Goal: Transaction & Acquisition: Purchase product/service

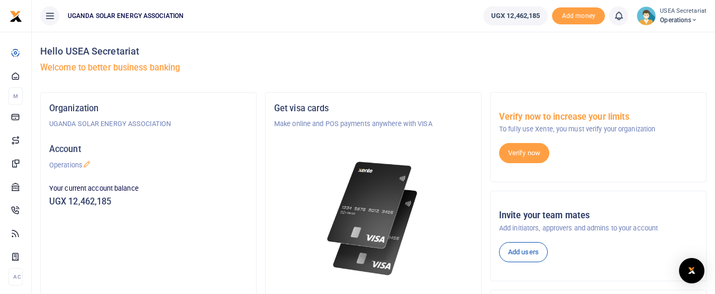
scroll to position [53, 0]
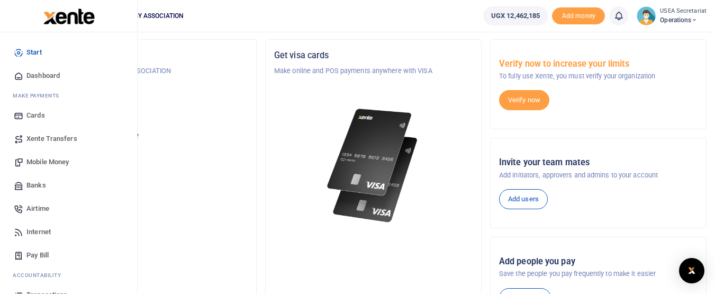
click at [53, 160] on span "Mobile Money" at bounding box center [47, 162] width 42 height 11
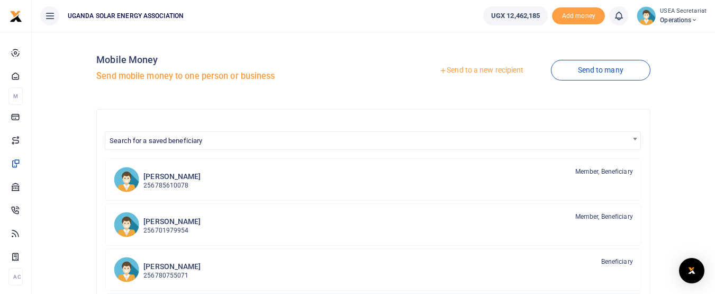
click at [471, 67] on link "Send to a new recipient" at bounding box center [481, 70] width 138 height 19
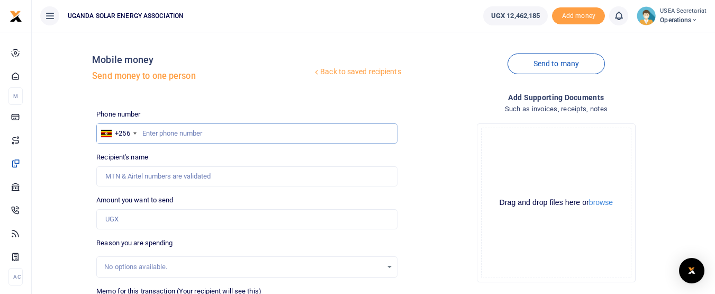
click at [183, 136] on input "text" at bounding box center [246, 133] width 301 height 20
type input "0702795993"
type input "[PERSON_NAME]"
type input "0702795993"
click at [166, 217] on input "Amount you want to send" at bounding box center [246, 219] width 301 height 20
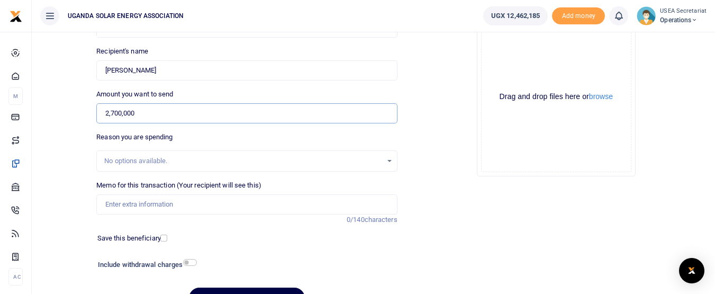
scroll to position [159, 0]
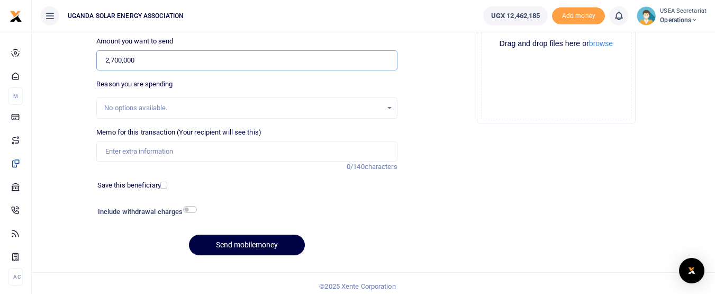
type input "2,700,000"
click at [168, 156] on input "Memo for this transaction (Your recipient will see this)" at bounding box center [246, 151] width 301 height 20
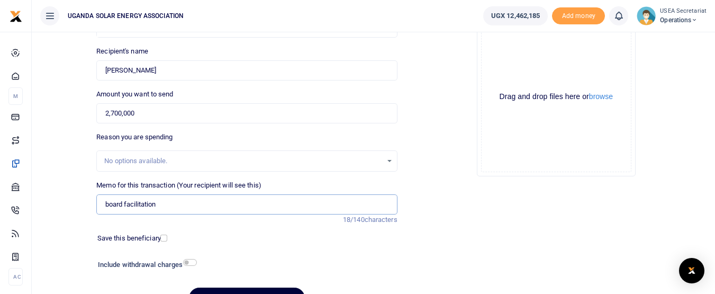
scroll to position [165, 0]
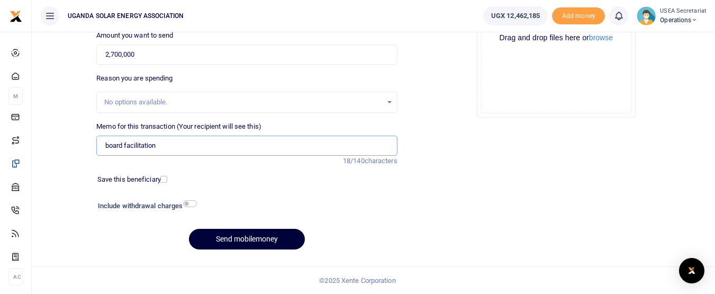
type input "board facilitation"
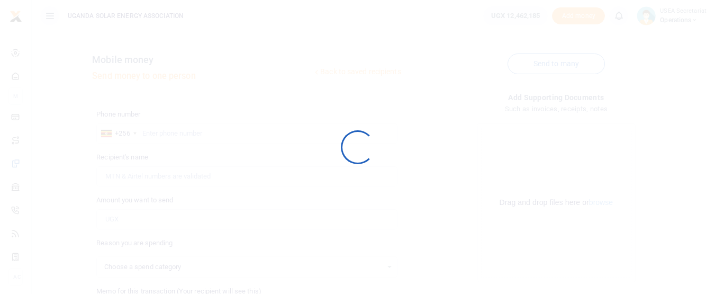
scroll to position [165, 0]
select select
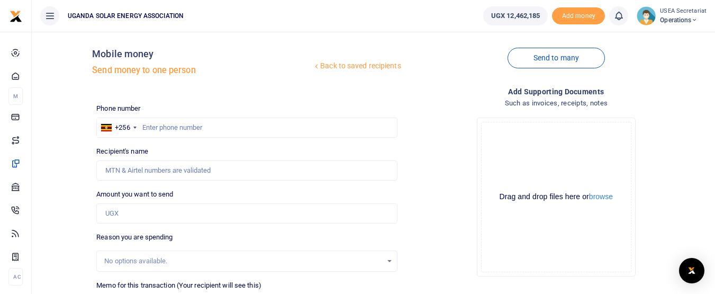
scroll to position [0, 0]
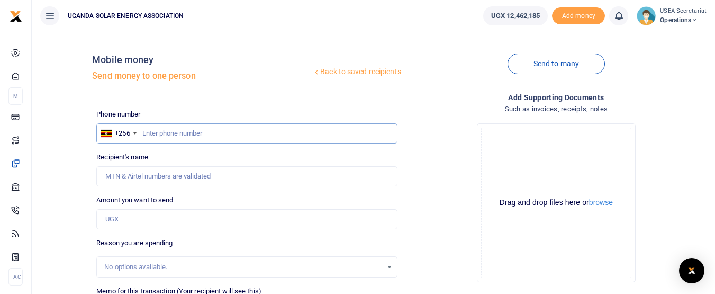
click at [167, 132] on input "text" at bounding box center [246, 133] width 301 height 20
type input "7"
click at [165, 133] on input "0787125979" at bounding box center [246, 133] width 301 height 20
type input "0787124979"
type input "Harriet Nongoola"
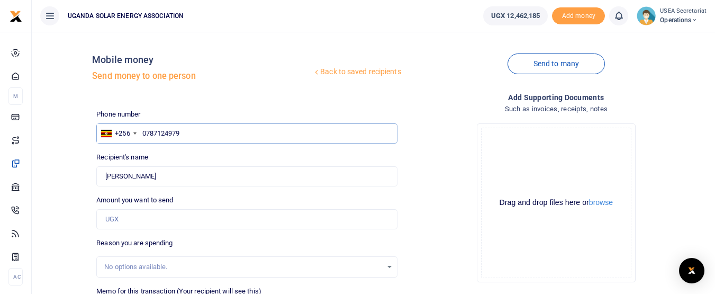
type input "0787124979"
click at [157, 220] on input "Amount you want to send" at bounding box center [246, 219] width 301 height 20
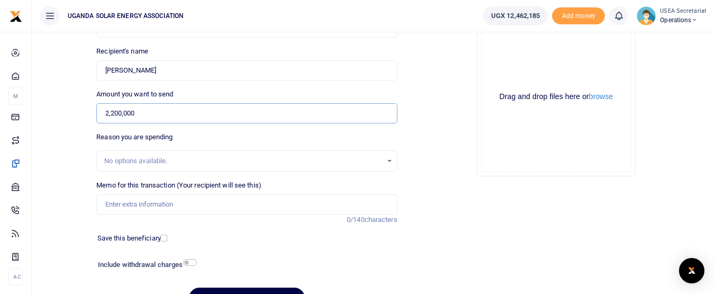
type input "2,200,000"
click at [169, 204] on input "Memo for this transaction (Your recipient will see this)" at bounding box center [246, 204] width 301 height 20
type input "board facilitation"
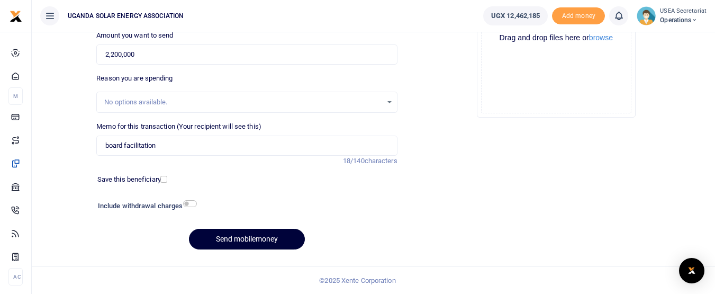
click at [282, 239] on button "Send mobilemoney" at bounding box center [247, 239] width 116 height 21
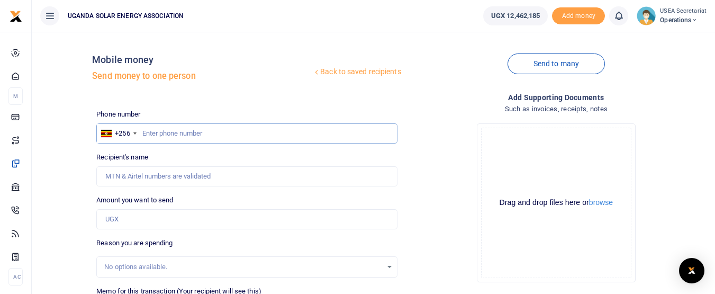
click at [214, 135] on input "text" at bounding box center [246, 133] width 301 height 20
type input "0776030220"
type input "[PERSON_NAME]"
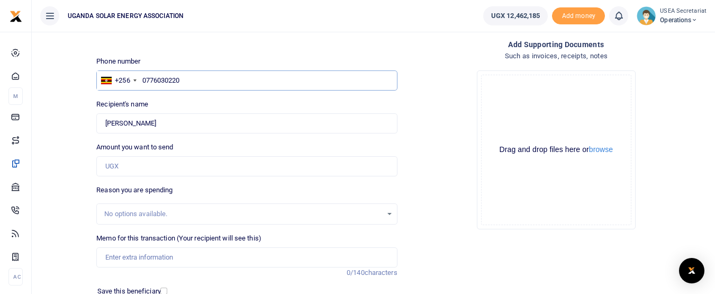
type input "0776030220"
click at [166, 165] on input "Amount you want to send" at bounding box center [246, 166] width 301 height 20
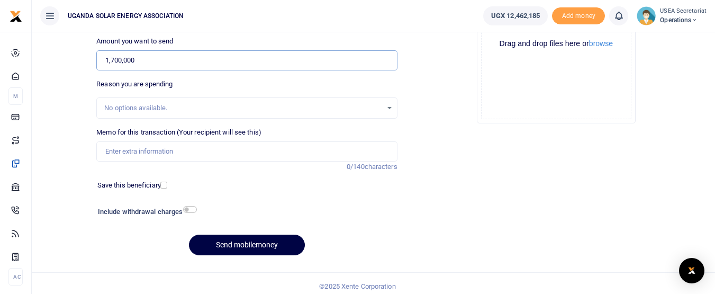
type input "1,700,000"
click at [170, 151] on input "Memo for this transaction (Your recipient will see this)" at bounding box center [246, 151] width 301 height 20
type input "board facilitation"
click at [268, 241] on button "Send mobilemoney" at bounding box center [247, 244] width 116 height 21
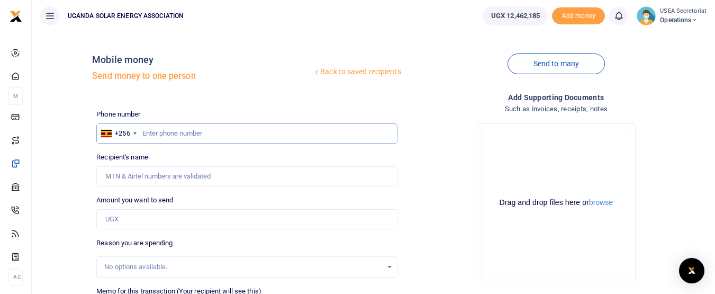
click at [179, 133] on input "text" at bounding box center [246, 133] width 301 height 20
type input "0701522929"
type input "Benon Kato"
drag, startPoint x: 184, startPoint y: 134, endPoint x: 139, endPoint y: 134, distance: 44.4
click at [139, 134] on div "+256 Uganda +256 0701522929" at bounding box center [246, 133] width 301 height 20
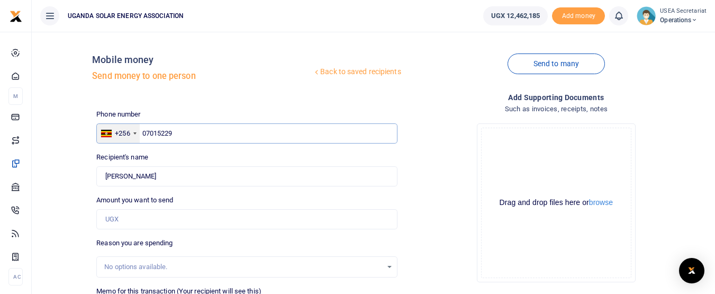
type input "070152292"
type input "0701522929"
type input "Benon Kato"
type input "0701522929"
click at [132, 221] on input "Amount you want to send" at bounding box center [246, 219] width 301 height 20
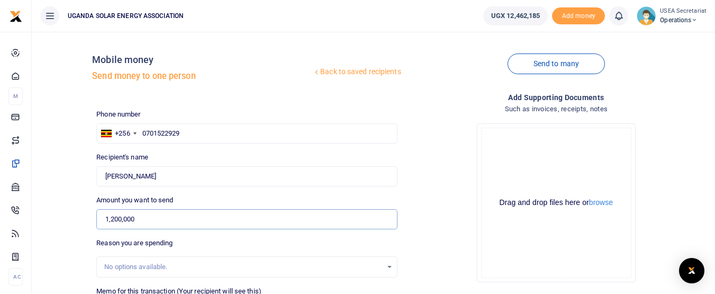
scroll to position [53, 0]
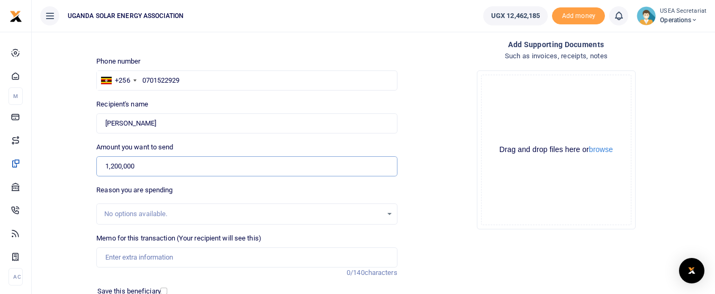
type input "1,200,000"
click at [130, 257] on input "Memo for this transaction (Your recipient will see this)" at bounding box center [246, 257] width 301 height 20
type input "board facilitation"
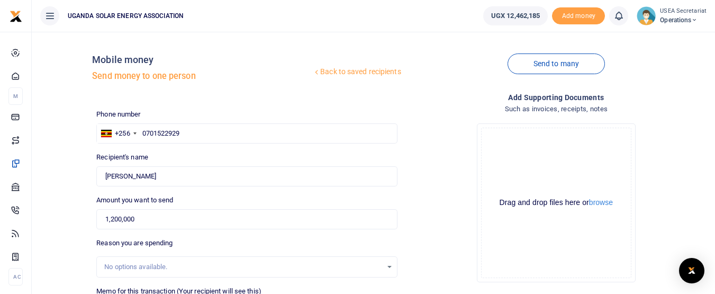
scroll to position [159, 0]
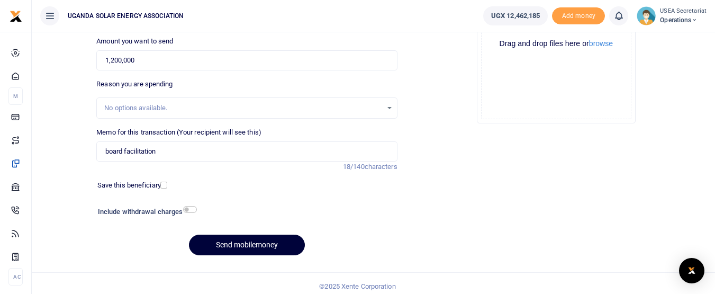
click at [216, 244] on button "Send mobilemoney" at bounding box center [247, 244] width 116 height 21
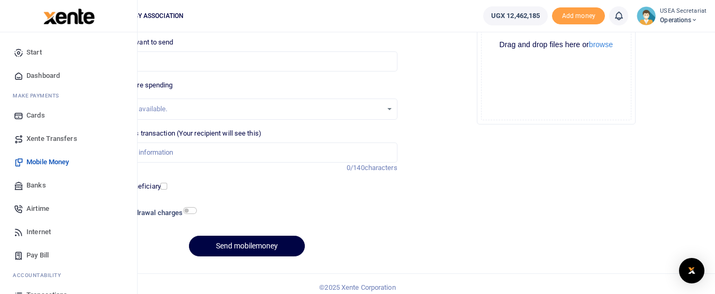
scroll to position [84, 0]
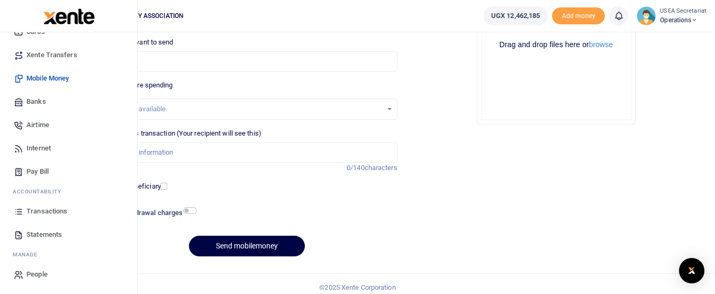
click at [50, 209] on span "Transactions" at bounding box center [46, 211] width 41 height 11
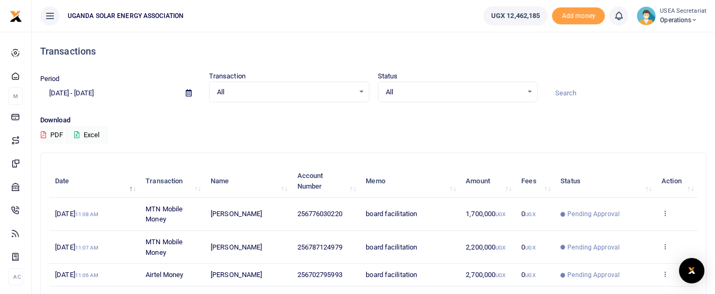
scroll to position [53, 0]
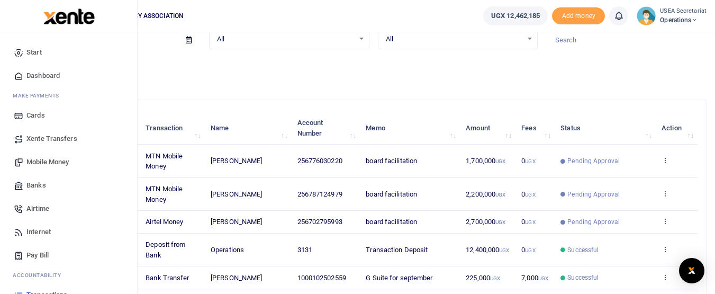
scroll to position [84, 0]
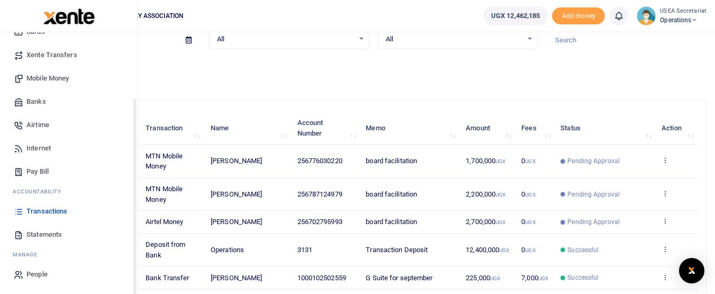
click at [51, 208] on span "Transactions" at bounding box center [46, 211] width 41 height 11
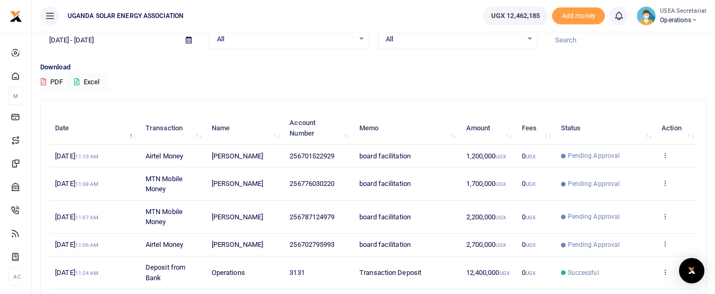
scroll to position [106, 0]
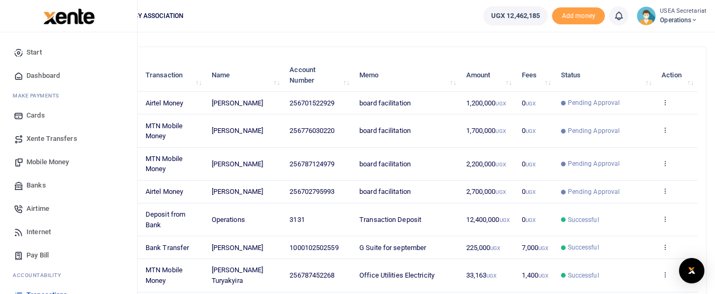
click at [30, 157] on span "Mobile Money" at bounding box center [47, 162] width 42 height 11
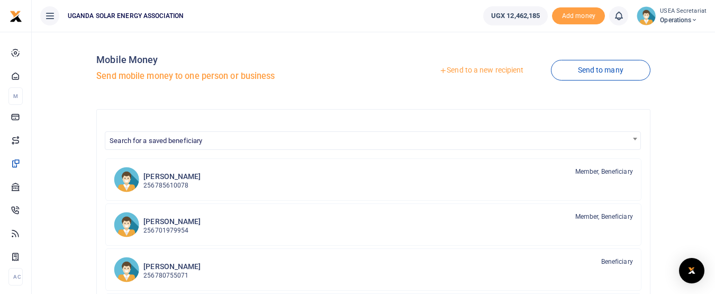
click at [473, 69] on link "Send to a new recipient" at bounding box center [481, 70] width 138 height 19
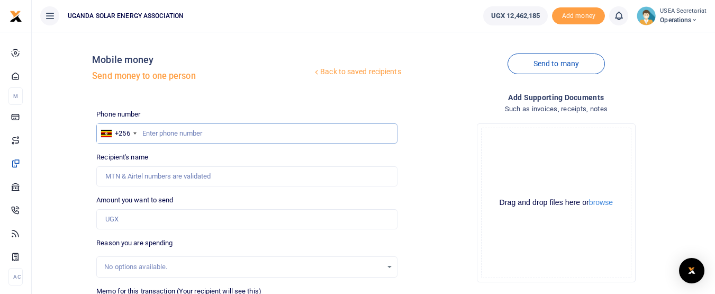
click at [209, 135] on input "text" at bounding box center [246, 133] width 301 height 20
type input "0782973409"
type input "[PERSON_NAME]"
type input "0782973409"
click at [154, 221] on input "Amount you want to send" at bounding box center [246, 219] width 301 height 20
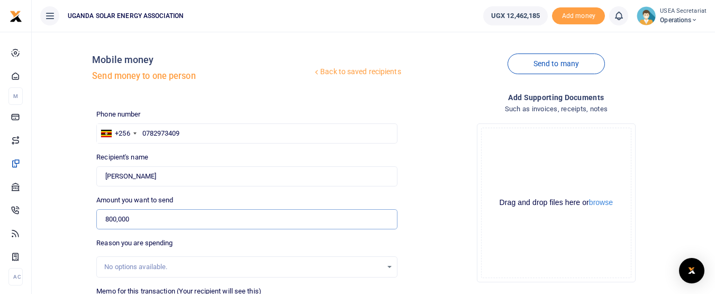
scroll to position [106, 0]
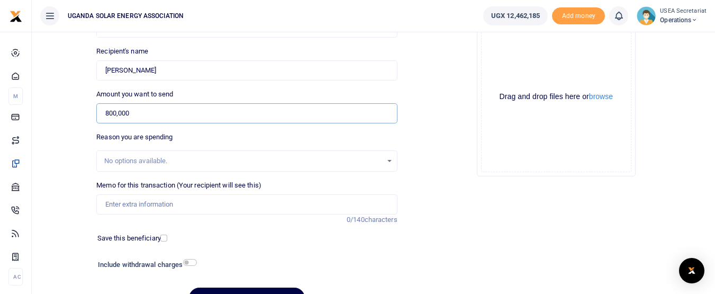
type input "800,000"
click at [163, 204] on input "Memo for this transaction (Your recipient will see this)" at bounding box center [246, 204] width 301 height 20
type input "board facilitation"
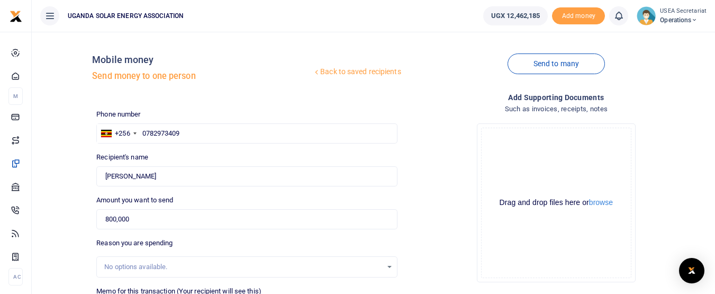
scroll to position [159, 0]
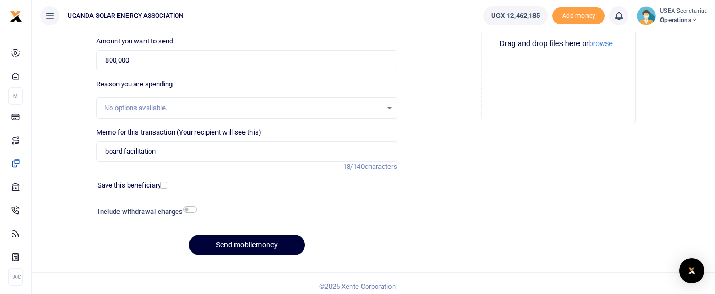
click at [228, 240] on button "Send mobilemoney" at bounding box center [247, 244] width 116 height 21
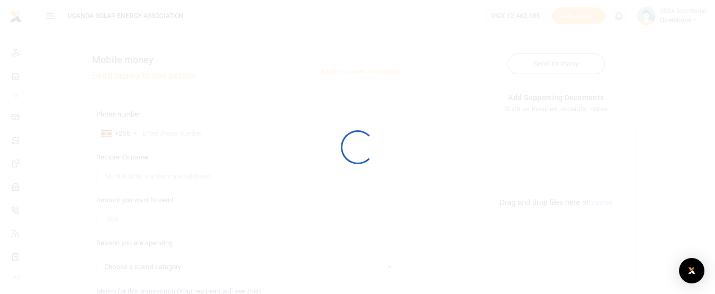
select select
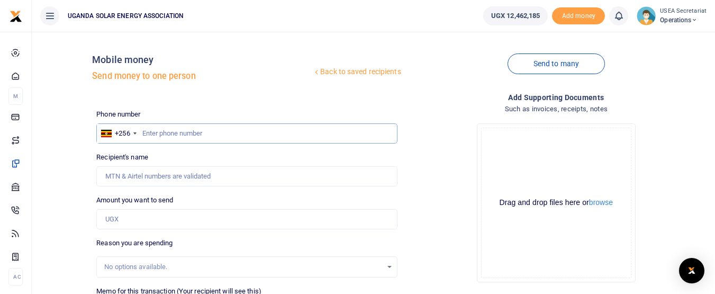
click at [167, 133] on input "text" at bounding box center [246, 133] width 301 height 20
type input "8"
type input "0700295715"
type input "[PERSON_NAME]"
type input "0700295715"
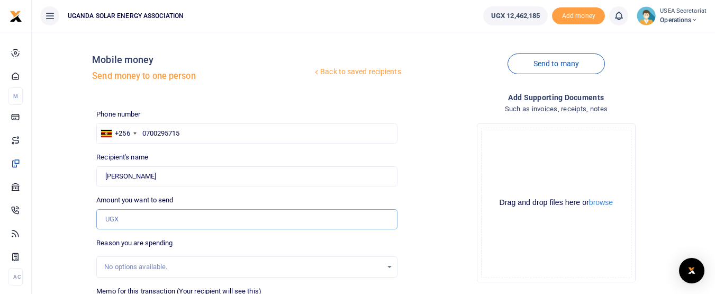
click at [147, 219] on input "Amount you want to send" at bounding box center [246, 219] width 301 height 20
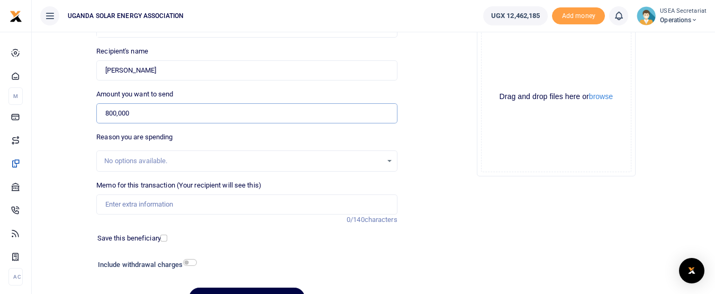
type input "800,000"
click at [153, 196] on input "Memo for this transaction (Your recipient will see this)" at bounding box center [246, 204] width 301 height 20
type input "board facilitation"
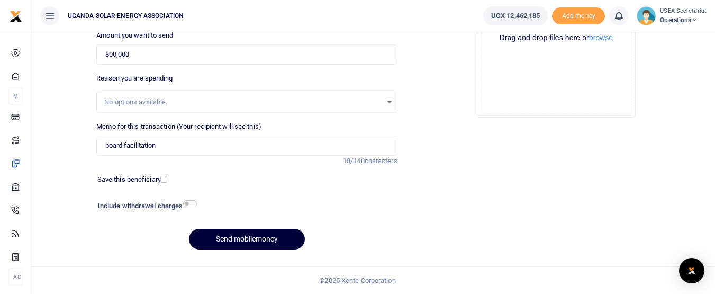
click at [231, 242] on button "Send mobilemoney" at bounding box center [247, 239] width 116 height 21
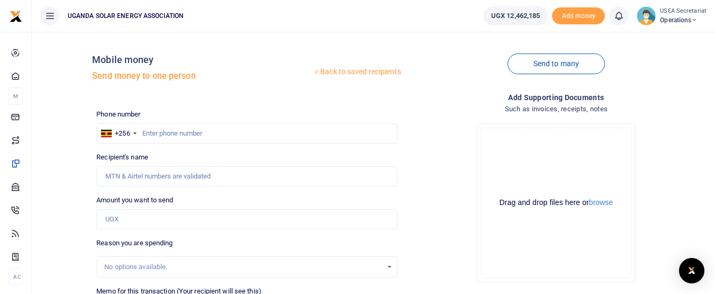
scroll to position [165, 0]
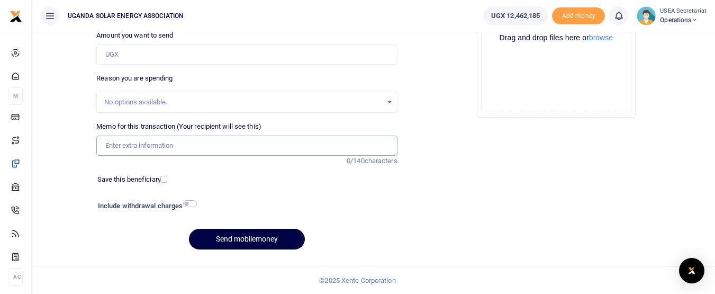
click at [174, 149] on input "Memo for this transaction (Your recipient will see this)" at bounding box center [246, 145] width 301 height 20
paste input "Balance payment for the extra 5 by 5 tents for companies under the UECCC"
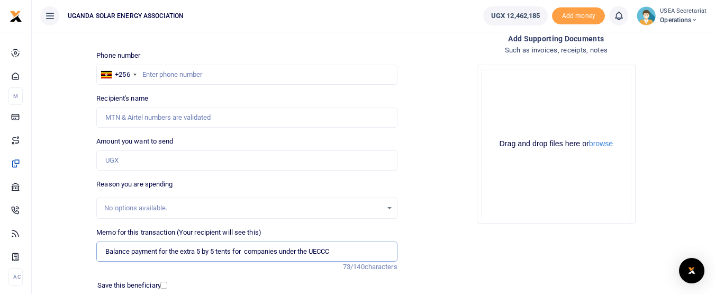
type input "Balance payment for the extra 5 by 5 tents for companies under the UECCC"
click at [153, 75] on input "text" at bounding box center [246, 75] width 301 height 20
type input "0785610078"
type input "[PERSON_NAME]"
type input "0785610078"
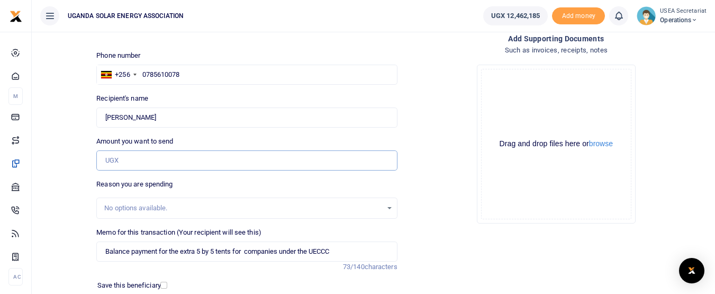
click at [139, 161] on input "Amount you want to send" at bounding box center [246, 160] width 301 height 20
paste input "554,000"
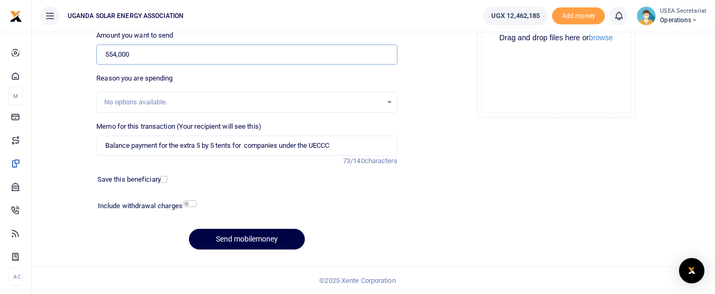
type input "554,000"
click at [187, 203] on input "checkbox" at bounding box center [190, 203] width 14 height 7
checkbox input "true"
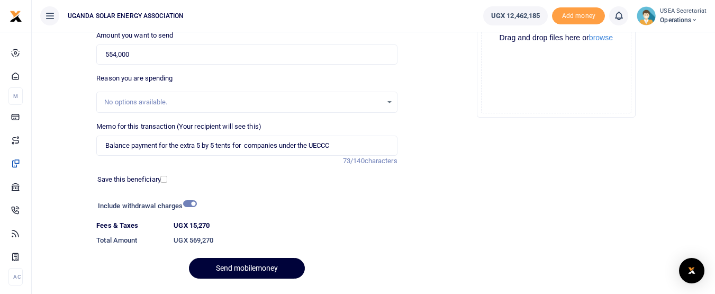
click at [227, 265] on button "Send mobilemoney" at bounding box center [247, 268] width 116 height 21
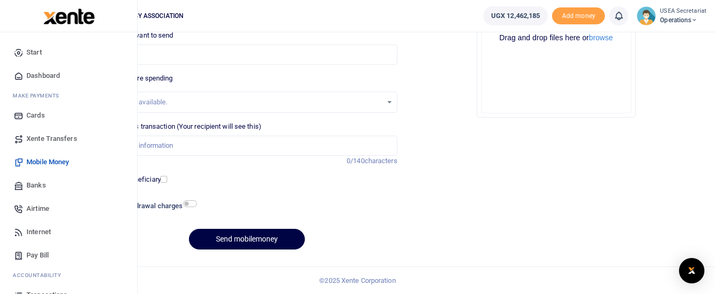
scroll to position [84, 0]
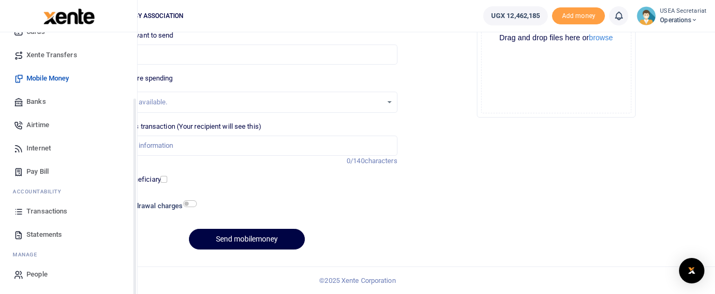
click at [45, 210] on span "Transactions" at bounding box center [46, 211] width 41 height 11
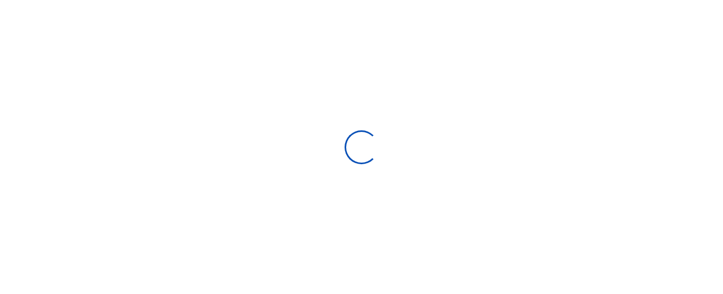
select select
type input "[DATE] - [DATE]"
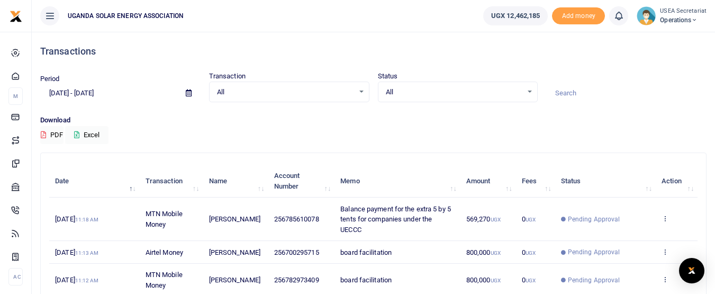
scroll to position [159, 0]
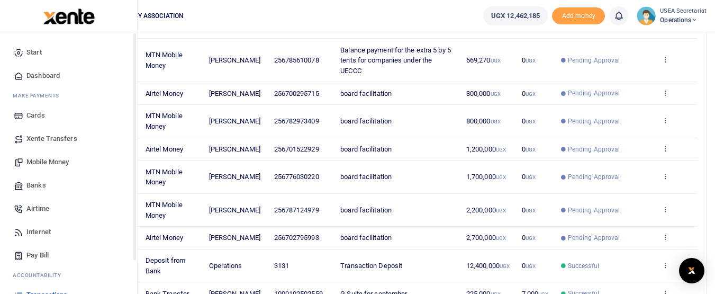
click at [47, 157] on span "Mobile Money" at bounding box center [47, 162] width 42 height 11
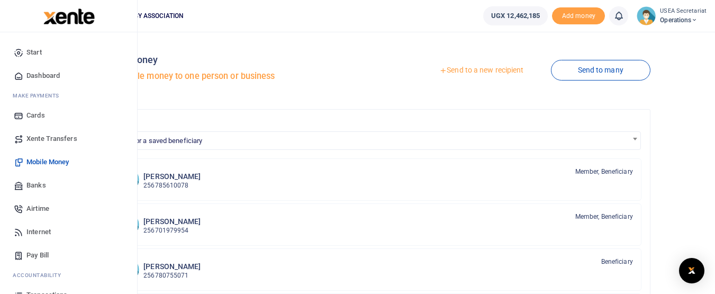
scroll to position [84, 0]
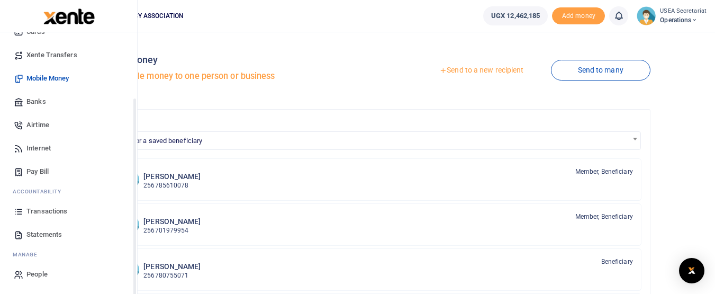
click at [50, 209] on span "Transactions" at bounding box center [46, 211] width 41 height 11
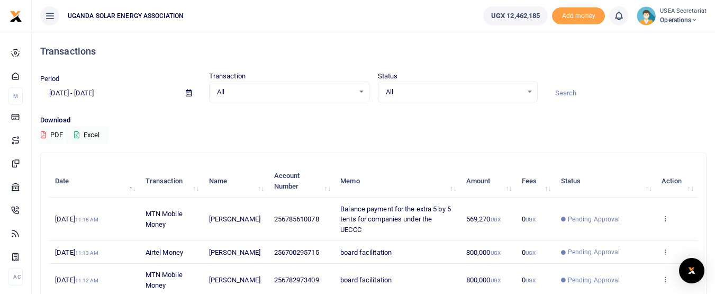
scroll to position [159, 0]
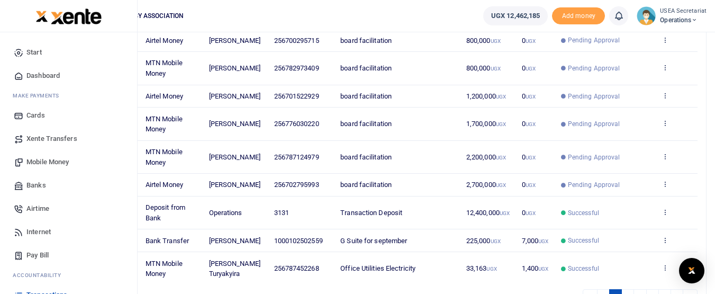
scroll to position [159, 0]
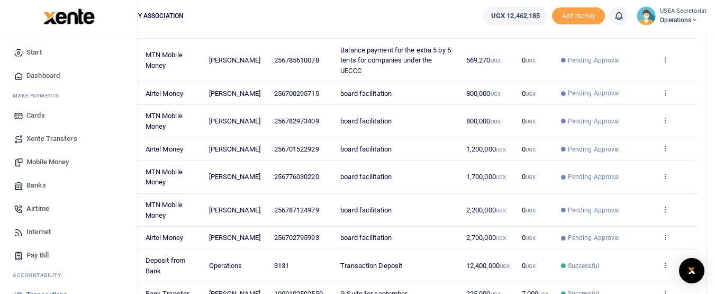
click at [44, 158] on span "Mobile Money" at bounding box center [47, 162] width 42 height 11
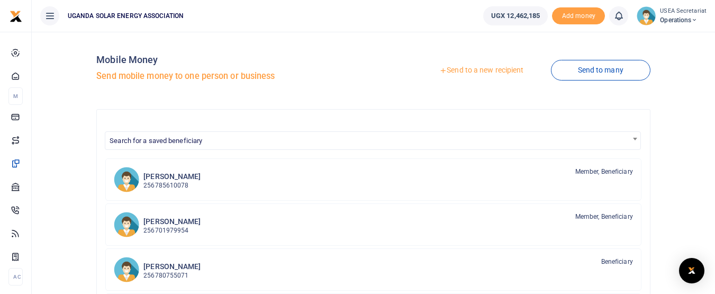
click at [491, 71] on link "Send to a new recipient" at bounding box center [481, 70] width 138 height 19
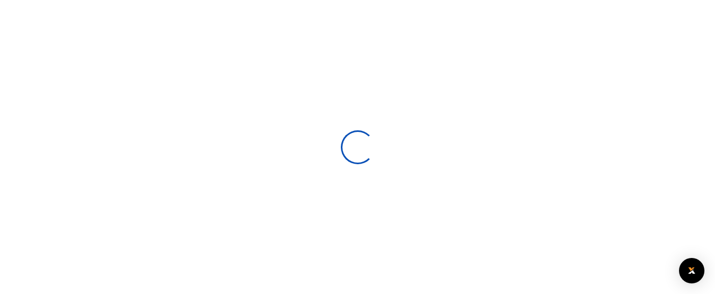
select select
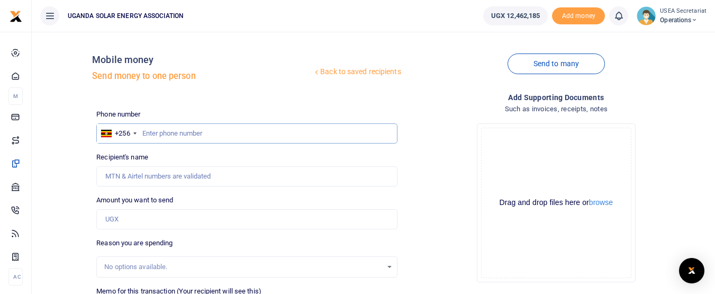
click at [169, 134] on input "text" at bounding box center [246, 133] width 301 height 20
type input "0776704397"
type input "[PERSON_NAME]"
type input "0776704397"
click at [132, 221] on input "Amount you want to send" at bounding box center [246, 219] width 301 height 20
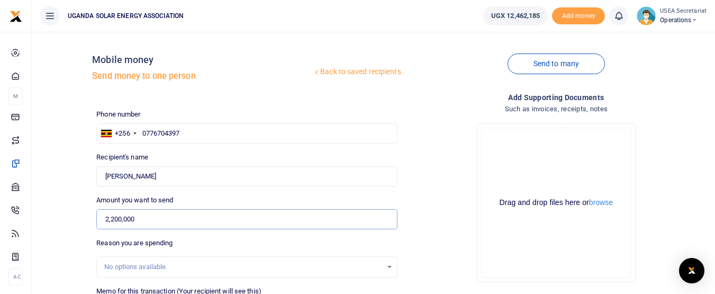
scroll to position [106, 0]
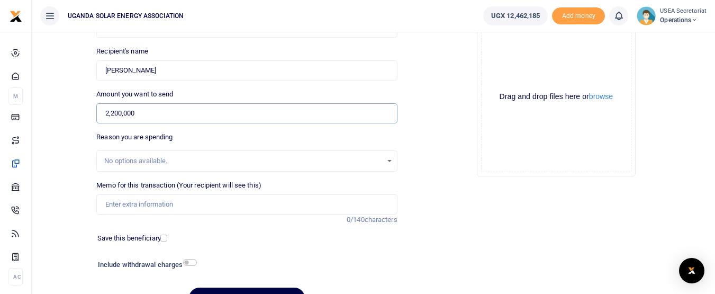
type input "2,200,000"
click at [141, 205] on input "Memo for this transaction (Your recipient will see this)" at bounding box center [246, 204] width 301 height 20
type input "board facilitation"
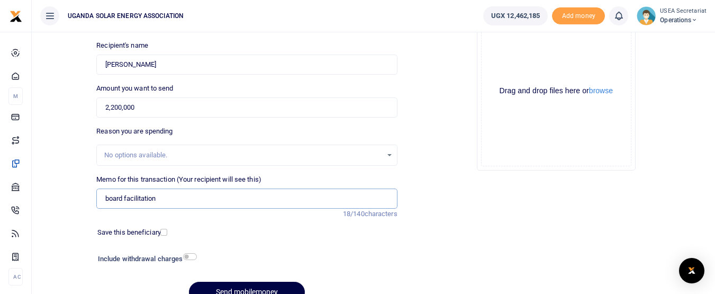
scroll to position [165, 0]
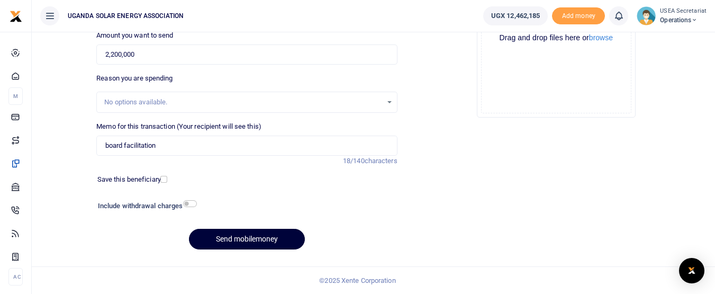
click at [231, 237] on button "Send mobilemoney" at bounding box center [247, 239] width 116 height 21
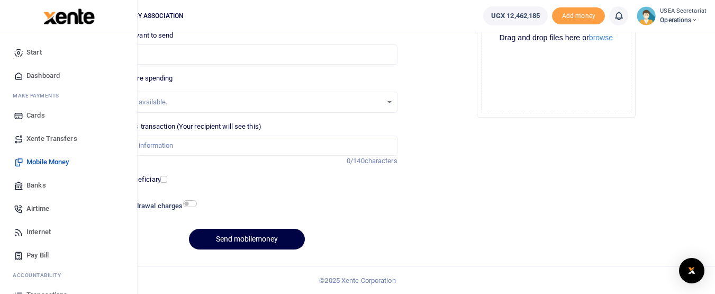
scroll to position [84, 0]
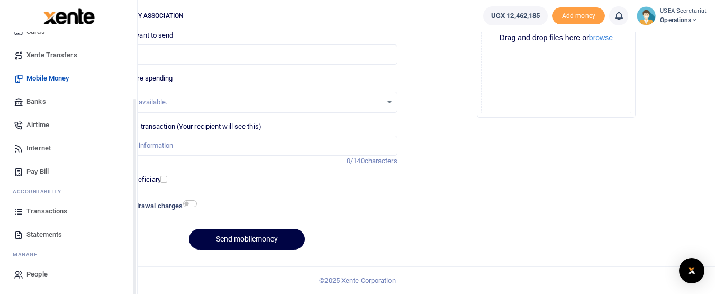
click at [47, 214] on span "Transactions" at bounding box center [46, 211] width 41 height 11
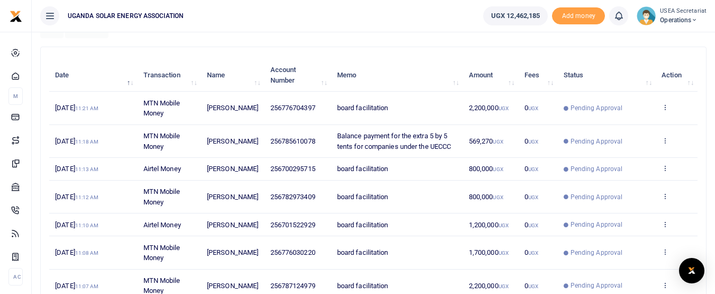
scroll to position [159, 0]
